Goal: Task Accomplishment & Management: Manage account settings

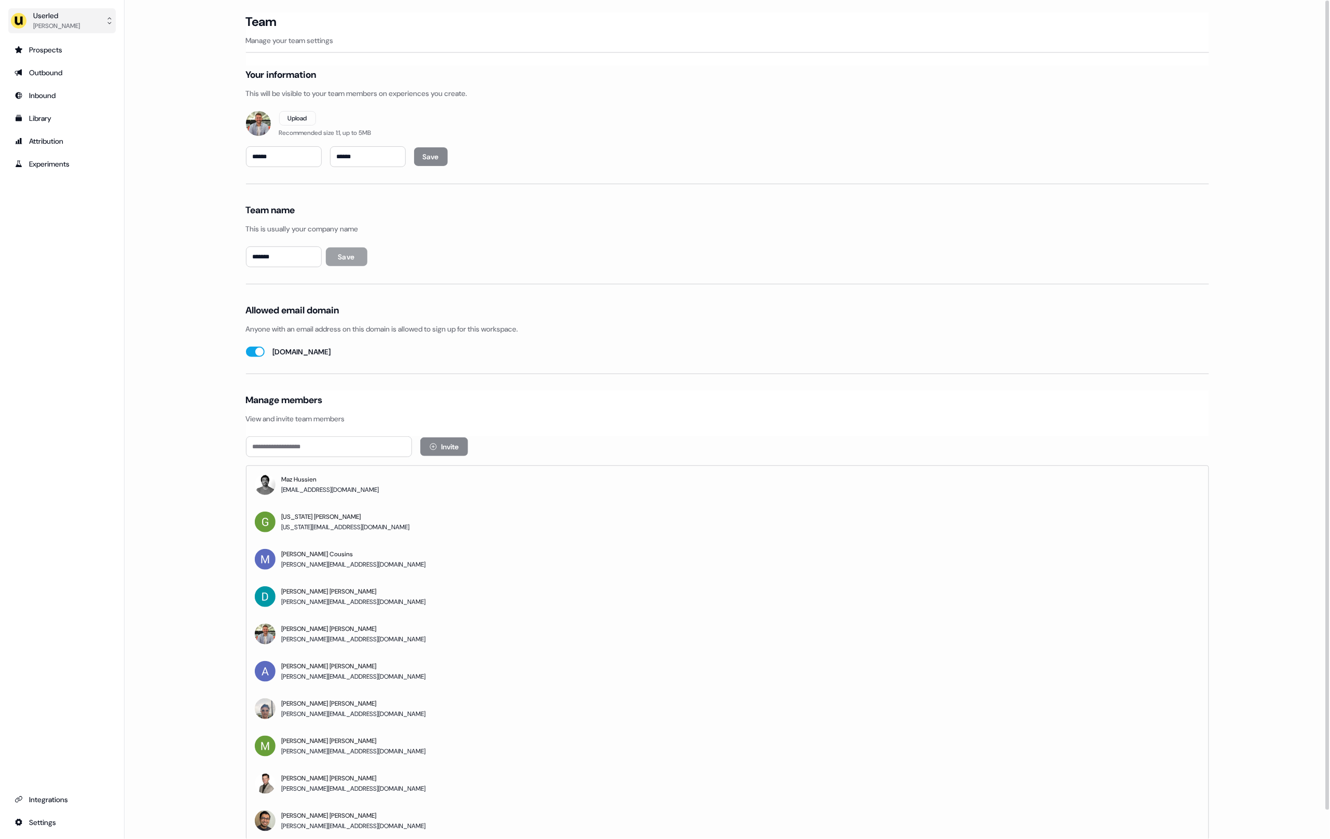
click at [88, 13] on button "Userled [PERSON_NAME]" at bounding box center [61, 20] width 107 height 25
click at [54, 44] on div "Impersonate (Admin)" at bounding box center [61, 48] width 99 height 19
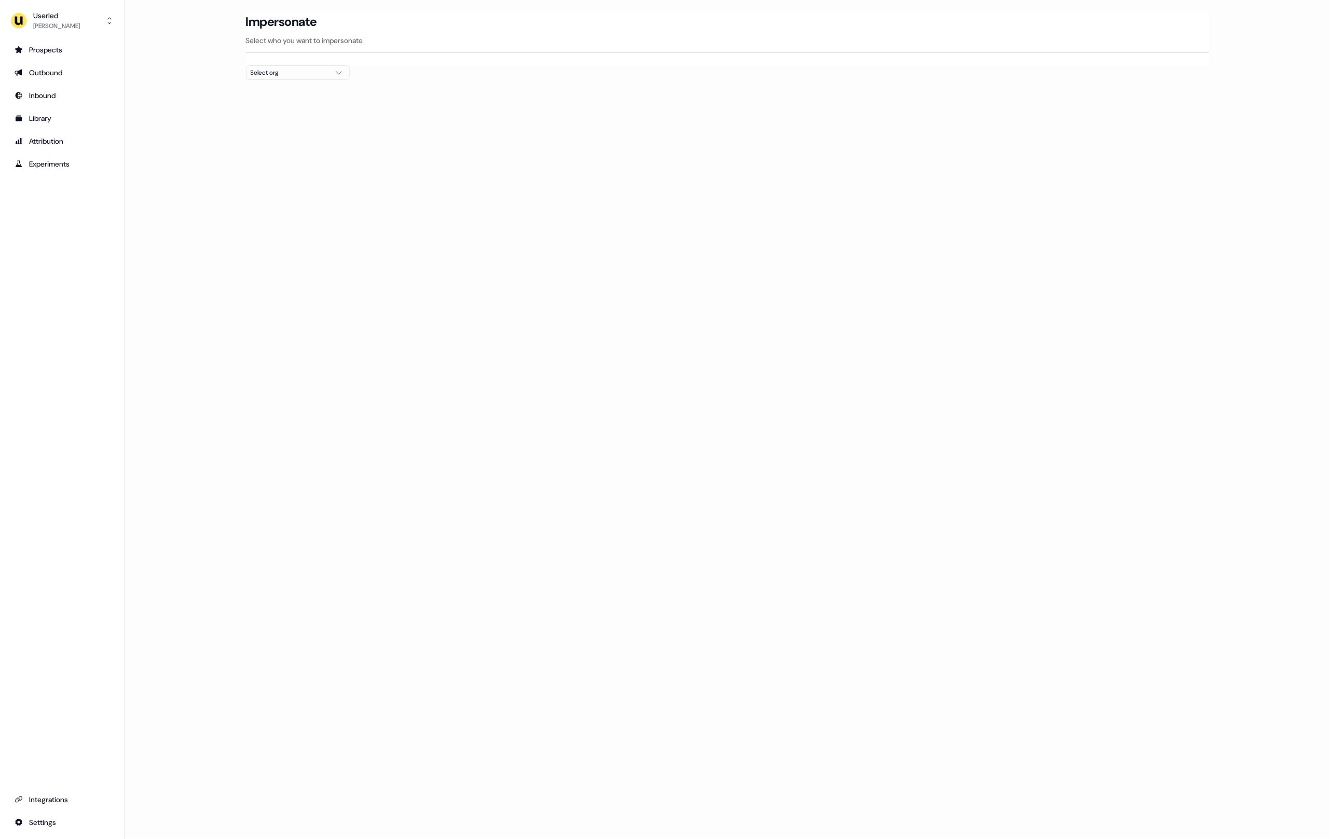
click at [297, 74] on div "Select org" at bounding box center [290, 72] width 78 height 10
click at [304, 86] on input "text" at bounding box center [304, 92] width 90 height 19
type input "*"
click at [262, 90] on input "text" at bounding box center [304, 92] width 90 height 19
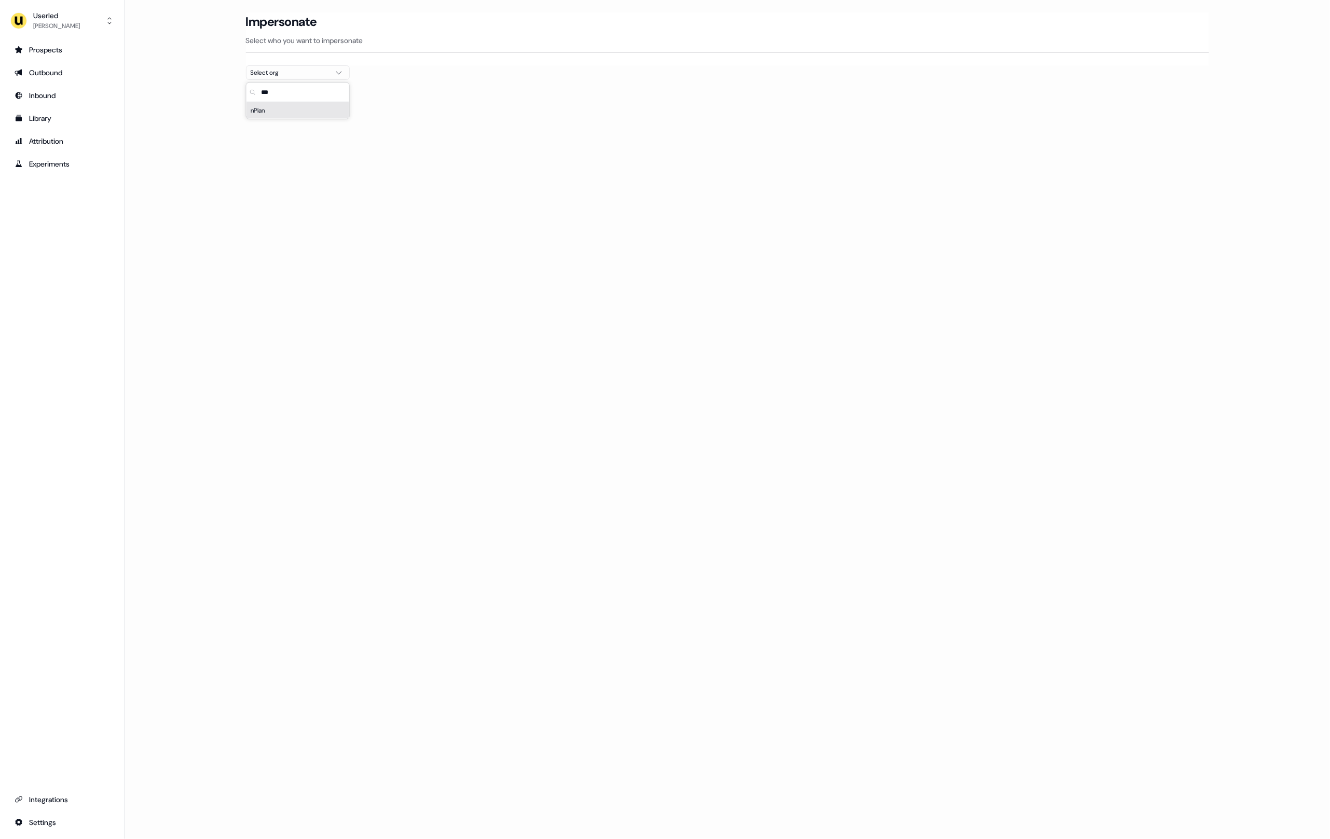
scroll to position [0, 0]
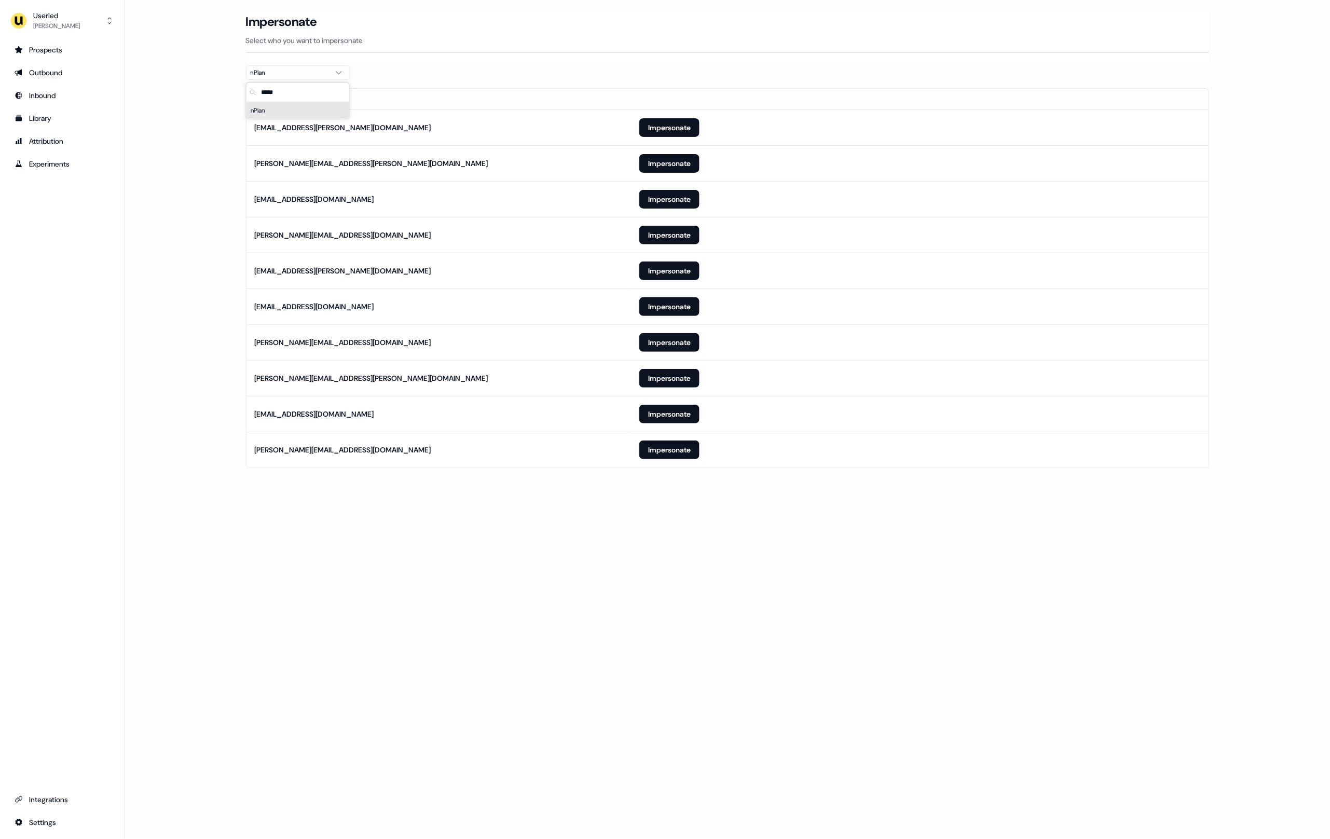
type input "*****"
click at [188, 192] on main "Loading... Impersonate Select who you want to impersonate nPlan Email [PERSON_N…" at bounding box center [728, 254] width 1206 height 485
click at [682, 448] on button "Impersonate" at bounding box center [669, 450] width 60 height 19
